Goal: Navigation & Orientation: Find specific page/section

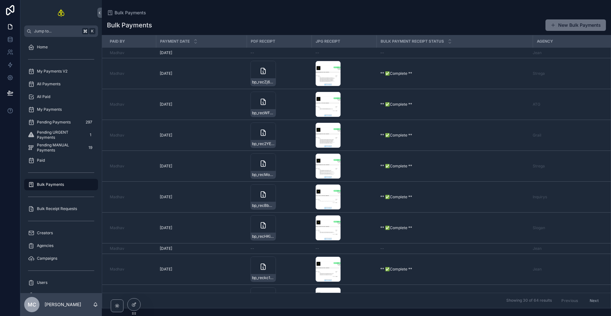
click at [70, 151] on span "Pending MANUAL Payments" at bounding box center [60, 148] width 47 height 10
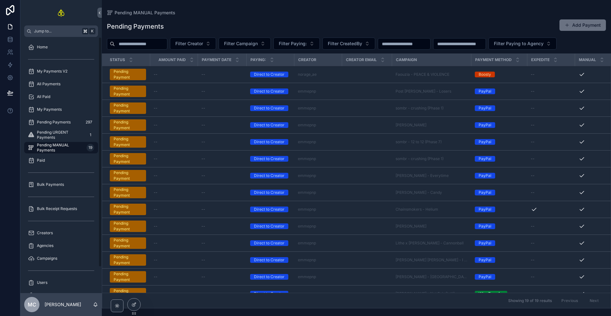
click at [59, 134] on span "Pending URGENT Payments" at bounding box center [60, 135] width 47 height 10
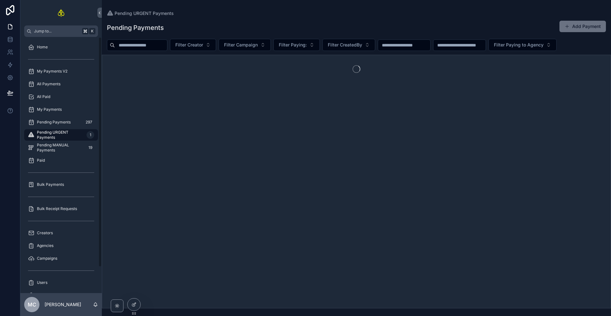
click at [59, 120] on span "Pending Payments" at bounding box center [54, 122] width 34 height 5
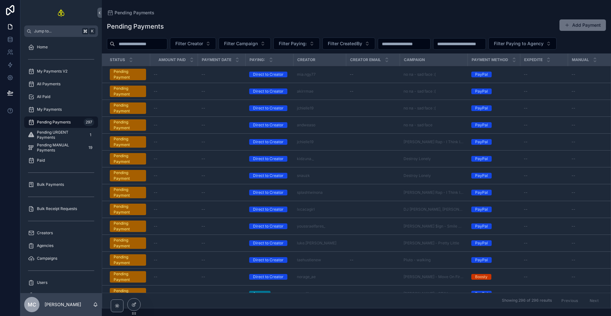
click at [63, 105] on div "My Payments" at bounding box center [61, 109] width 66 height 10
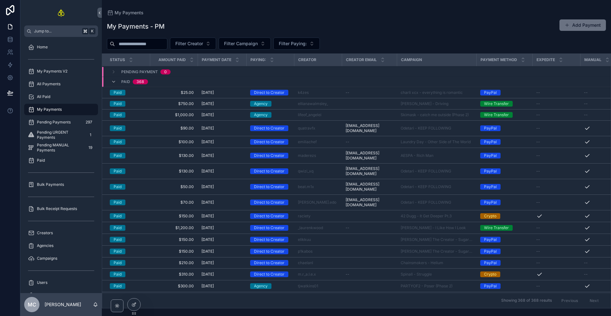
click at [67, 82] on div "All Payments" at bounding box center [61, 84] width 66 height 10
